Goal: Task Accomplishment & Management: Manage account settings

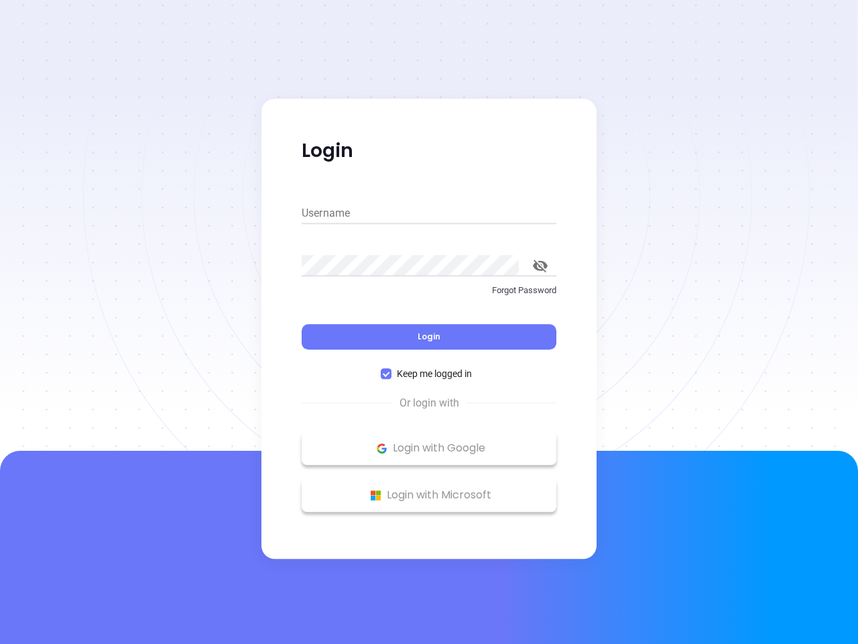
click at [429, 322] on div "Login" at bounding box center [429, 329] width 255 height 42
click at [429, 213] on input "Username" at bounding box center [429, 212] width 255 height 21
click at [540, 265] on icon "toggle password visibility" at bounding box center [540, 265] width 15 height 13
click at [429, 337] on span "Login" at bounding box center [429, 335] width 23 height 11
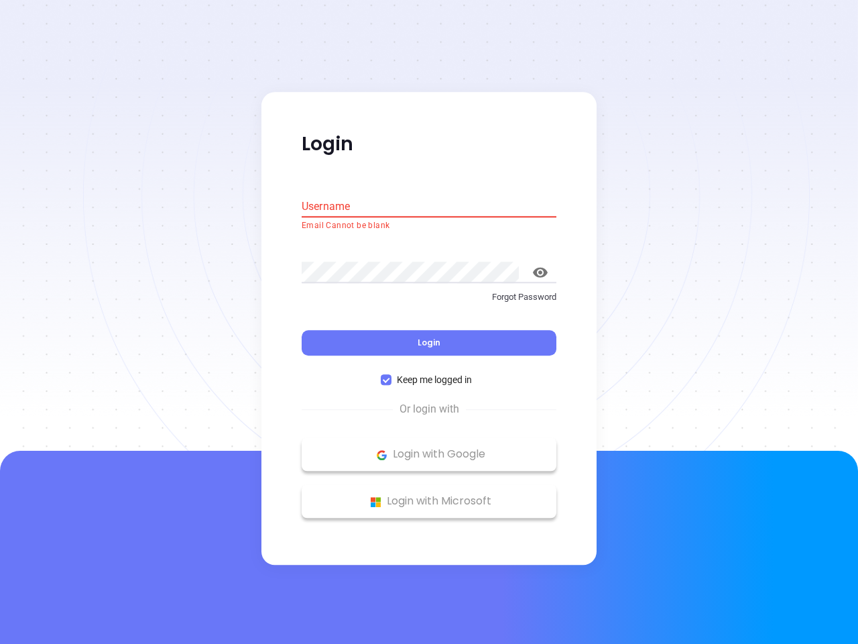
click at [429, 373] on span "Keep me logged in" at bounding box center [434, 380] width 86 height 15
click at [391, 375] on input "Keep me logged in" at bounding box center [386, 380] width 11 height 11
checkbox input "false"
click at [429, 448] on p "Login with Google" at bounding box center [428, 454] width 241 height 20
click at [429, 495] on p "Login with Microsoft" at bounding box center [428, 501] width 241 height 20
